Goal: Check status

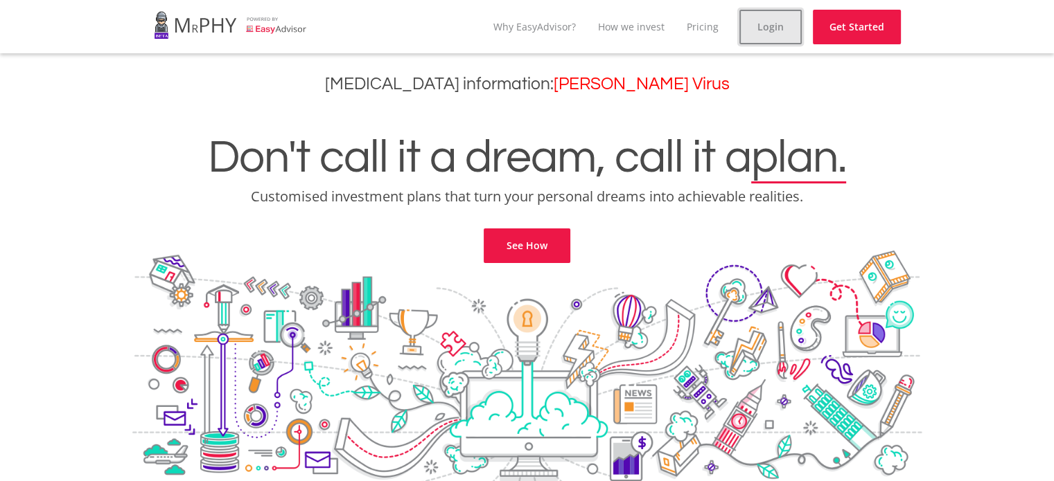
click at [792, 23] on link "Login" at bounding box center [770, 27] width 62 height 35
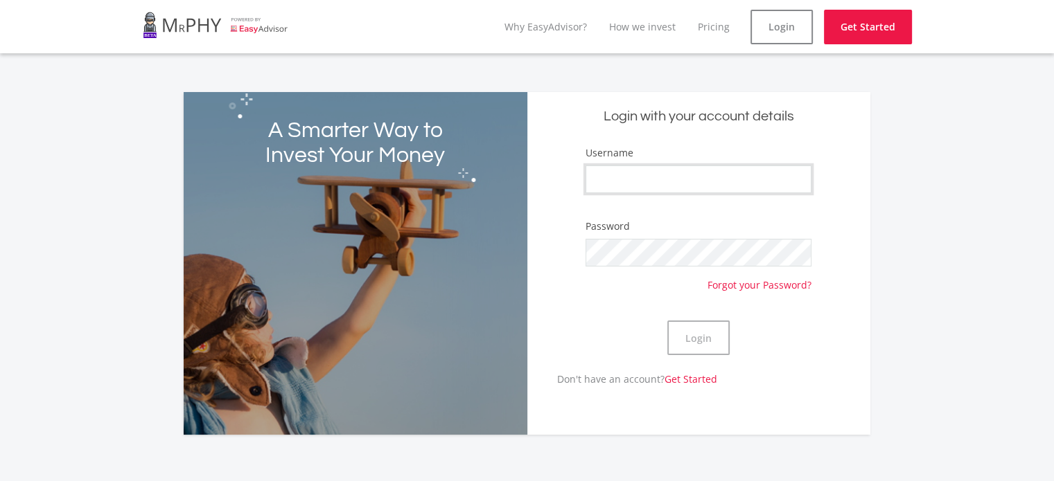
click at [664, 183] on input "Username" at bounding box center [698, 180] width 226 height 28
type input "Falcon9"
click at [671, 363] on div "Login" at bounding box center [698, 338] width 226 height 68
click at [680, 355] on div "Login" at bounding box center [698, 338] width 226 height 68
click at [682, 341] on button "Login" at bounding box center [698, 338] width 62 height 35
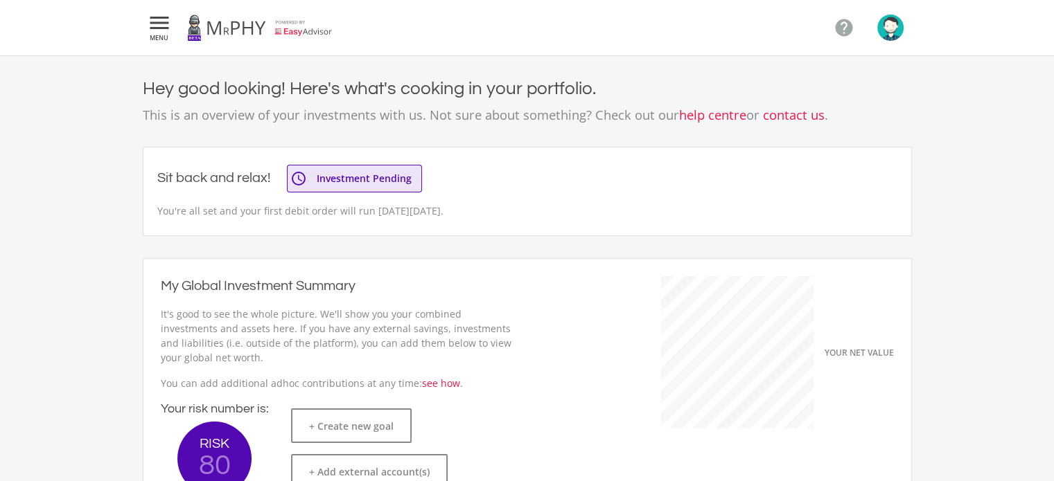
scroll to position [220, 380]
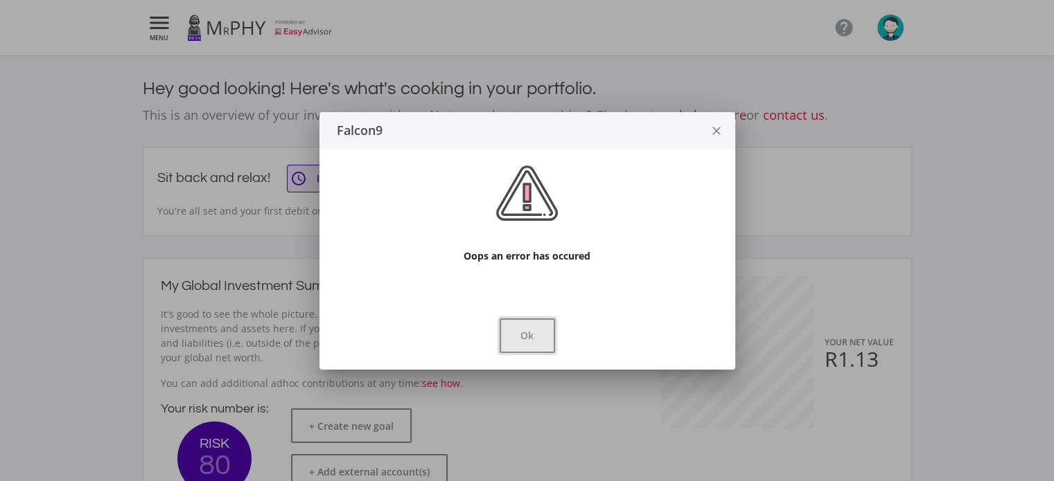
click at [542, 330] on button "Ok" at bounding box center [526, 336] width 55 height 35
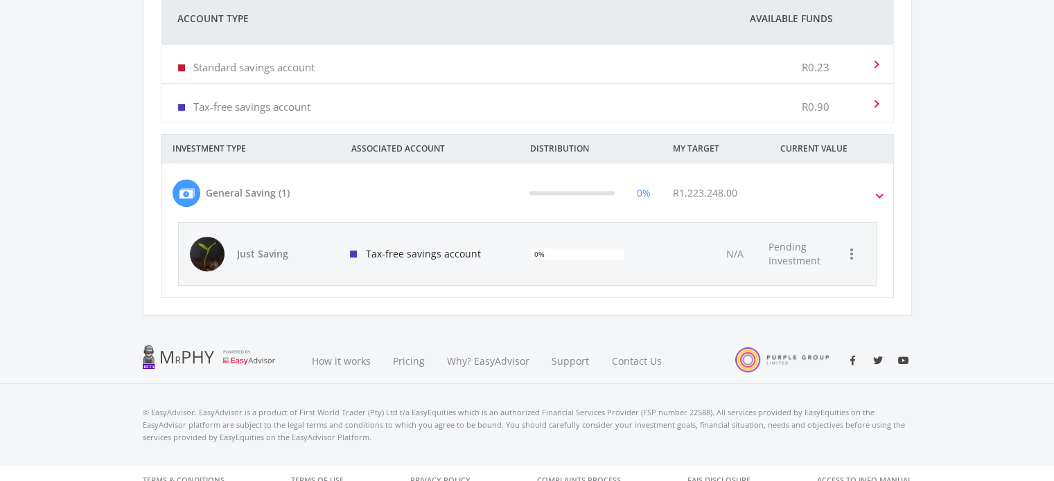
scroll to position [485, 0]
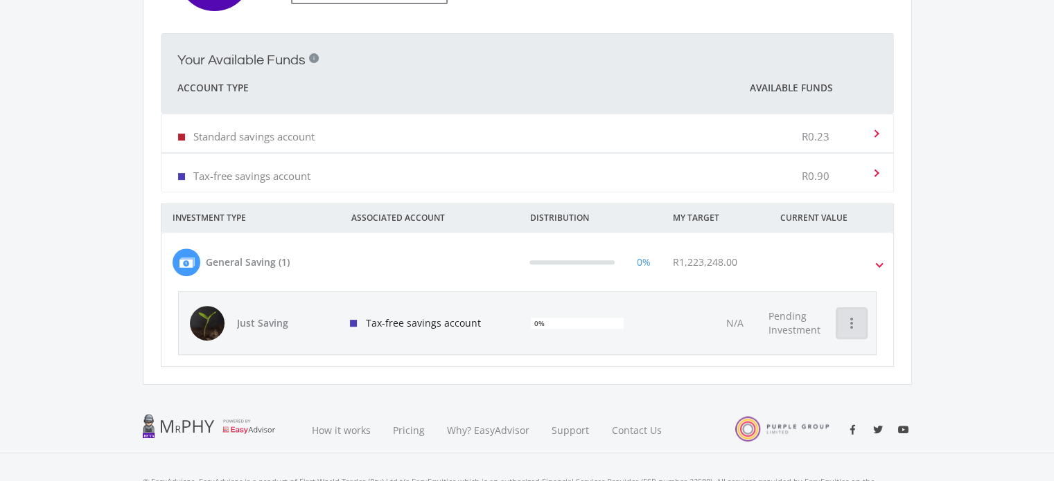
click at [856, 327] on icon "more_vert" at bounding box center [851, 323] width 17 height 17
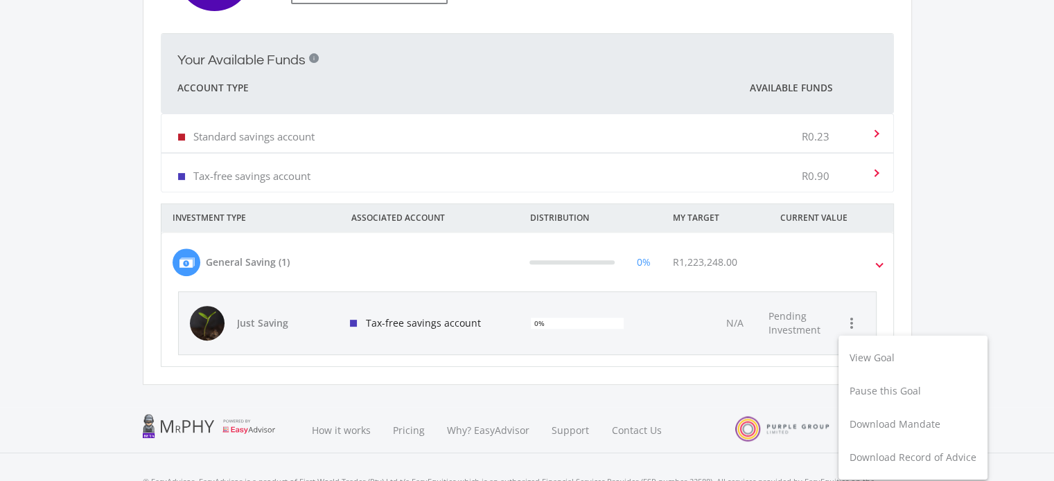
click at [690, 262] on div at bounding box center [527, 240] width 1054 height 481
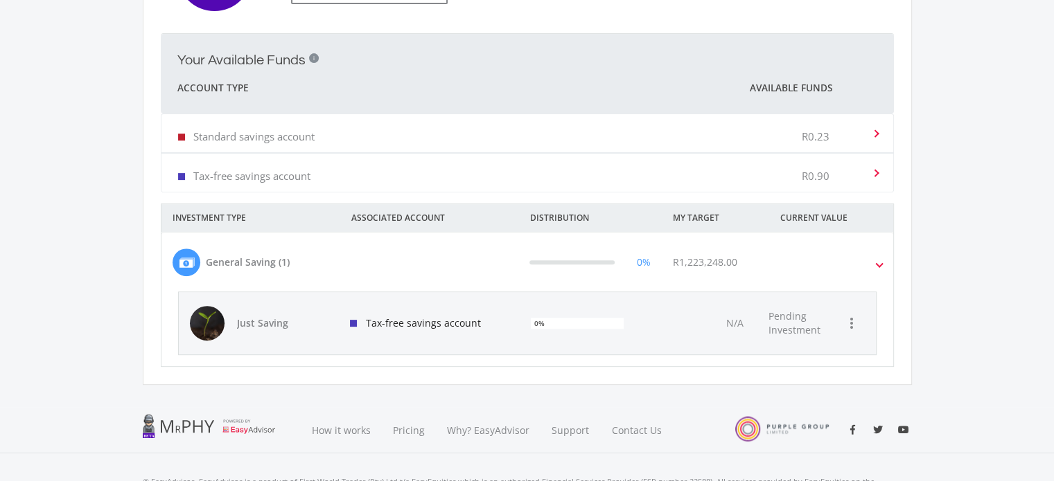
click at [688, 267] on span "R1,223,248.00" at bounding box center [705, 262] width 64 height 13
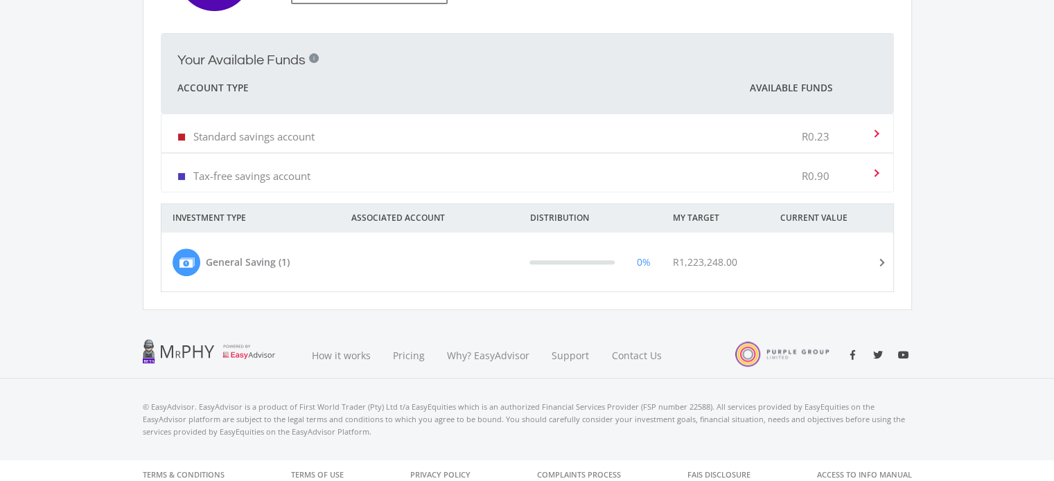
click at [687, 269] on div "R1,223,248.00" at bounding box center [715, 263] width 107 height 28
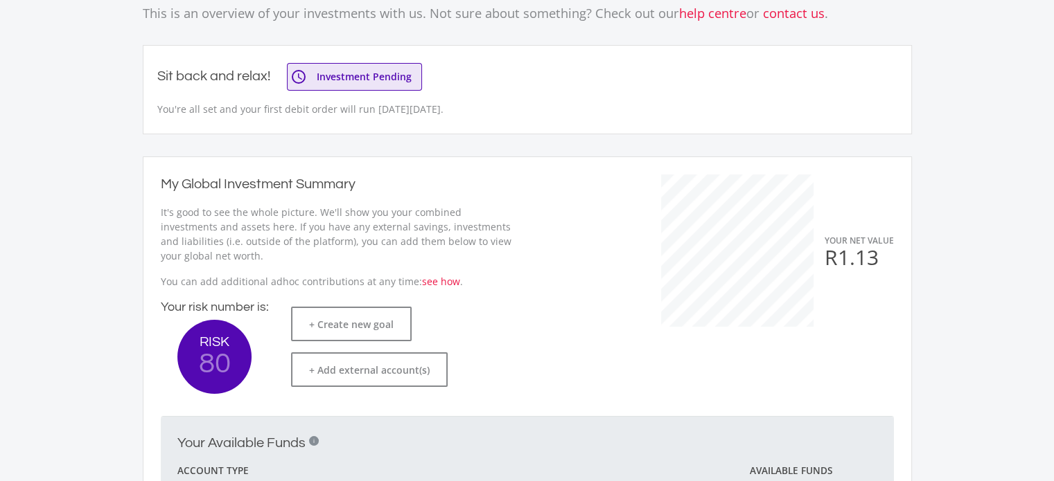
scroll to position [0, 0]
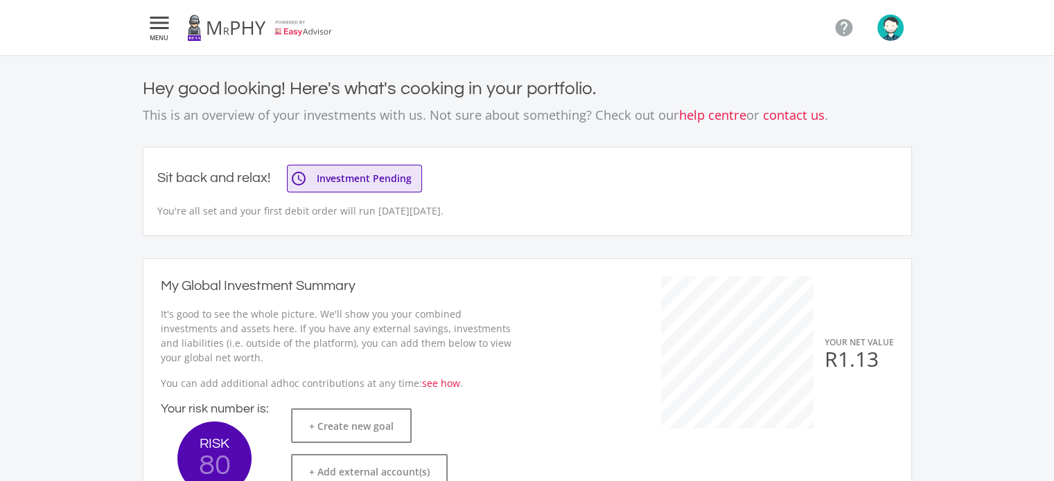
click at [215, 196] on div "Sit back and relax! access_time Investment Pending You're all set and your firs…" at bounding box center [311, 191] width 308 height 53
click at [337, 179] on span "Investment Pending" at bounding box center [364, 179] width 109 height 10
click at [427, 205] on p "You're all set and your first debit order will run [DATE][DATE]." at bounding box center [311, 211] width 308 height 15
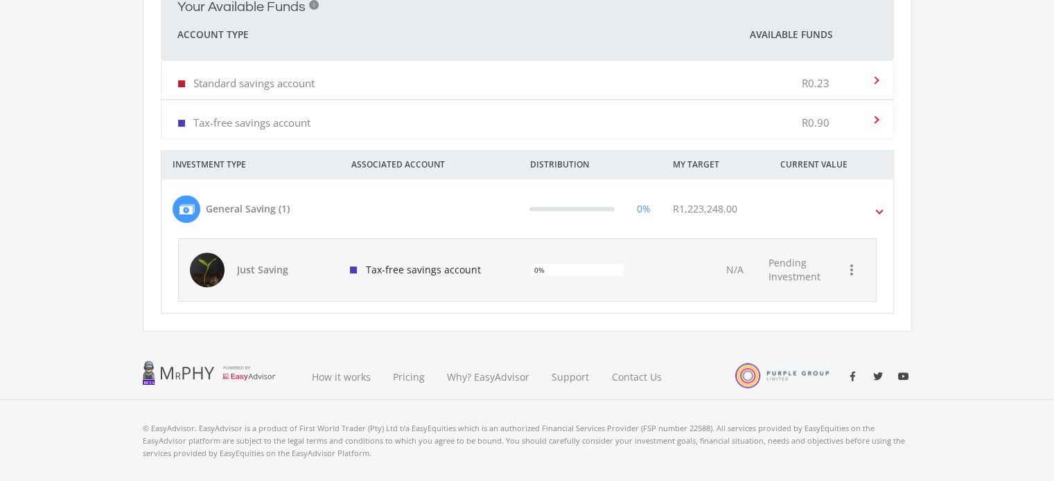
scroll to position [565, 0]
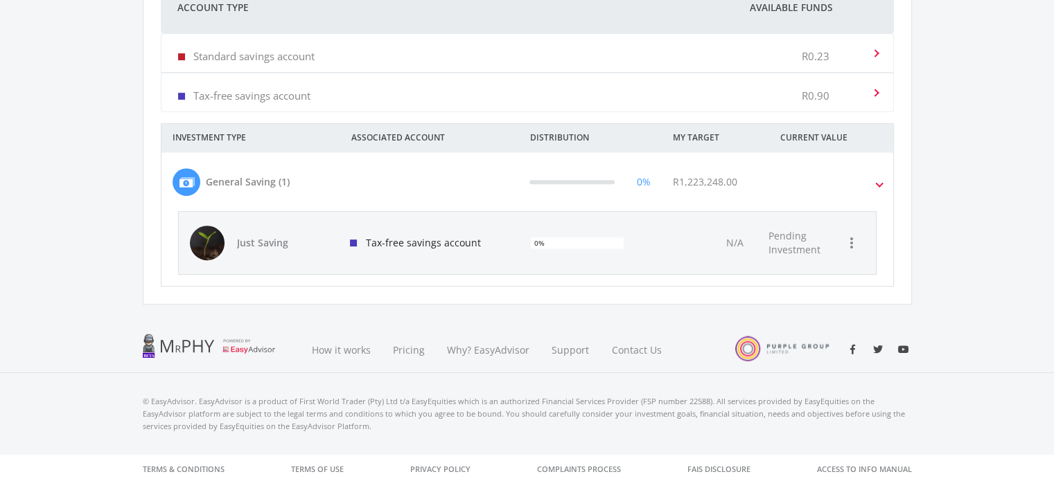
click at [774, 232] on span "Pending Investment" at bounding box center [794, 242] width 52 height 27
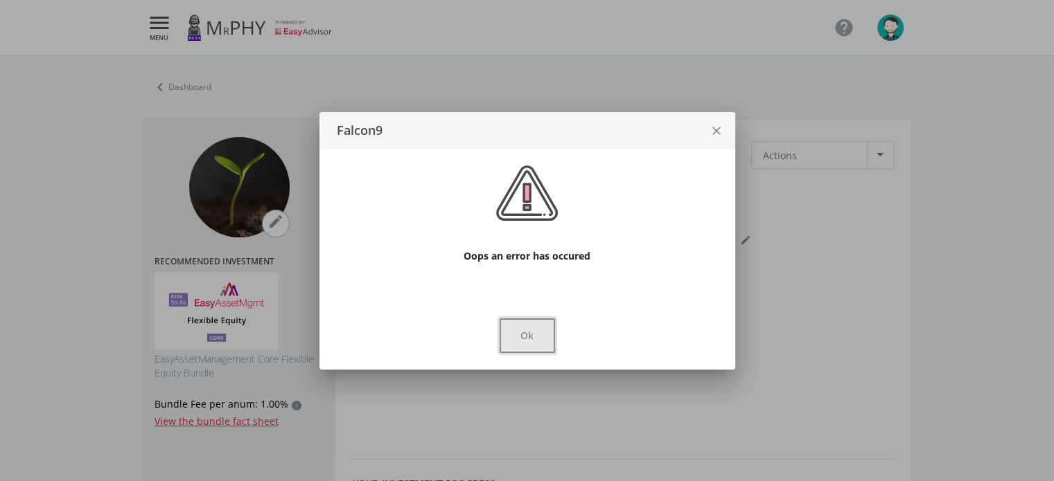
click at [526, 348] on button "Ok" at bounding box center [526, 336] width 55 height 35
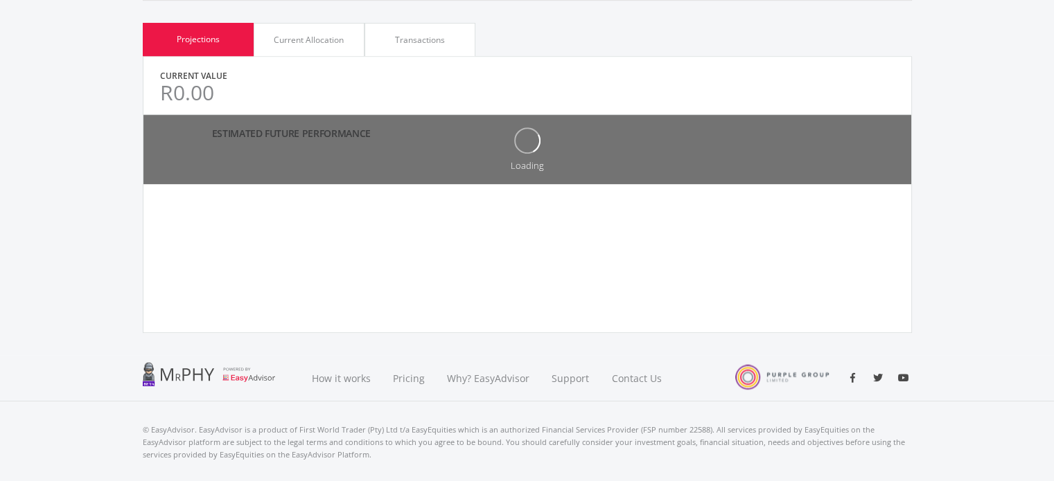
scroll to position [693, 0]
